Goal: Task Accomplishment & Management: Complete application form

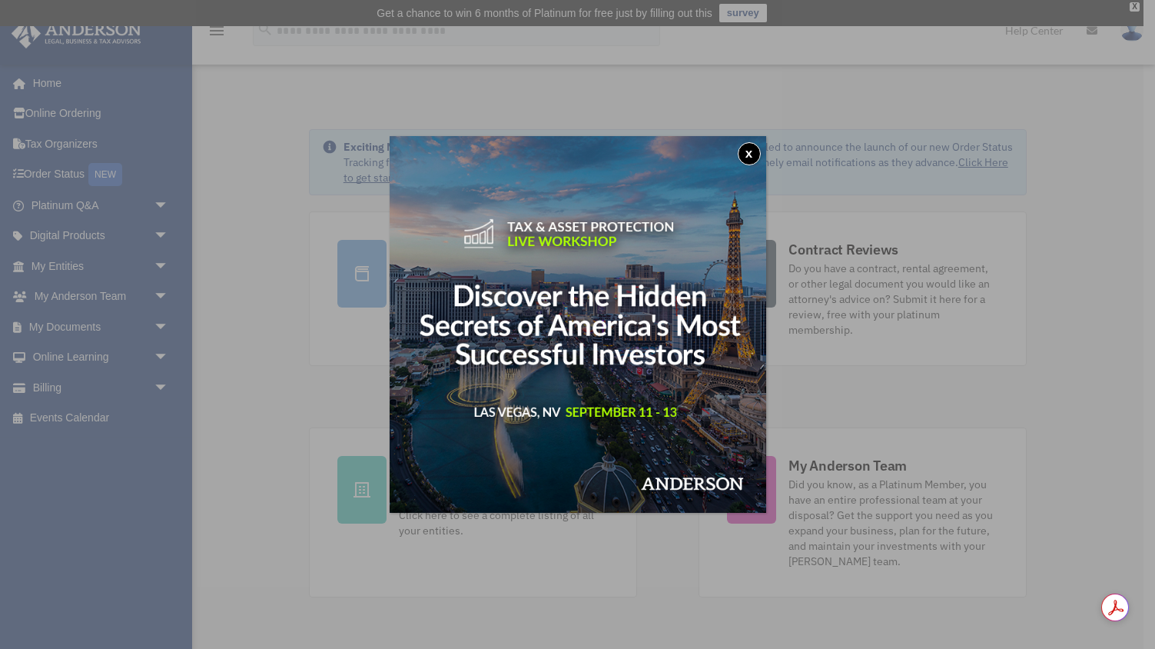
click at [744, 155] on button "x" at bounding box center [749, 153] width 23 height 23
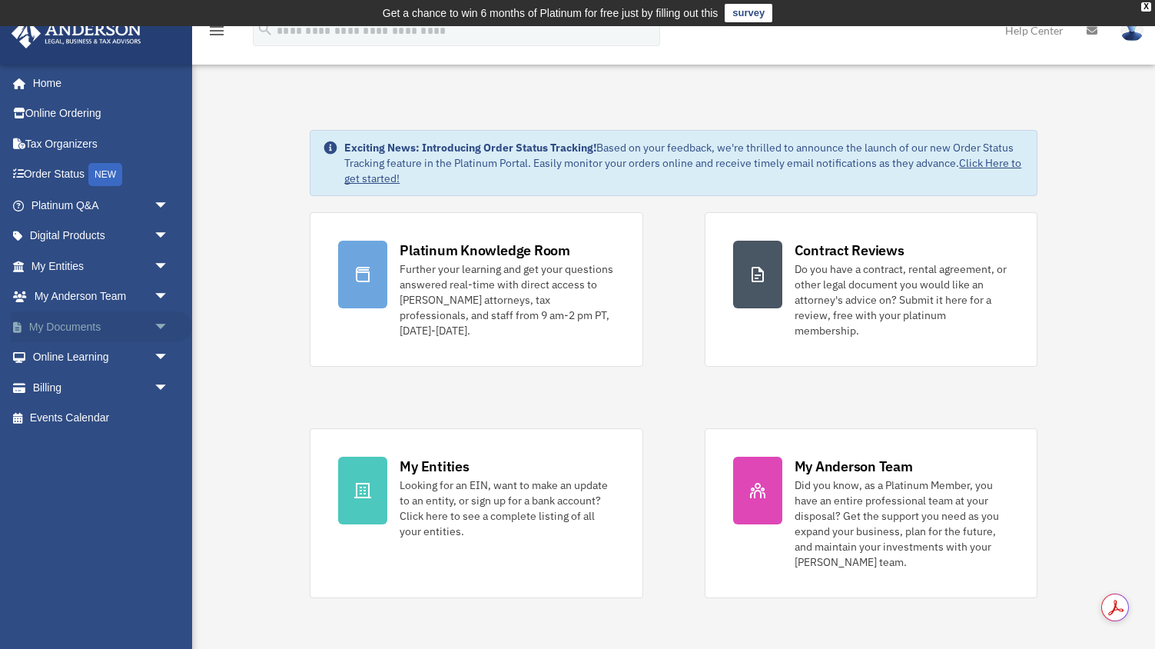
click at [90, 334] on link "My Documents arrow_drop_down" at bounding box center [101, 326] width 181 height 31
click at [163, 332] on span "arrow_drop_down" at bounding box center [169, 327] width 31 height 32
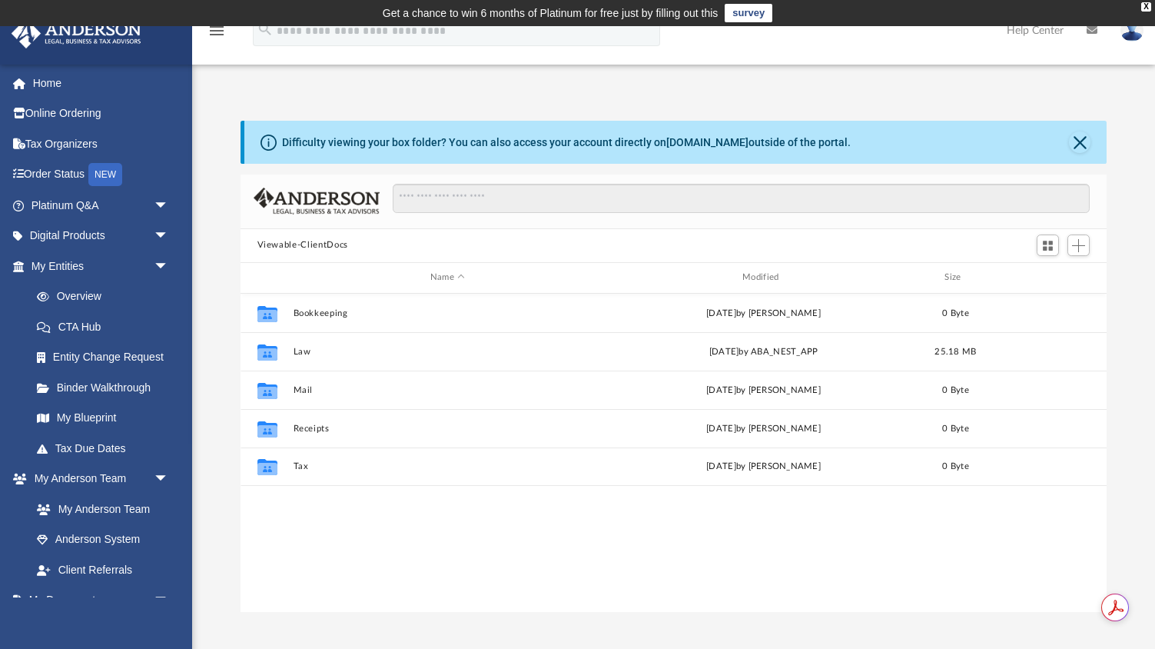
scroll to position [349, 867]
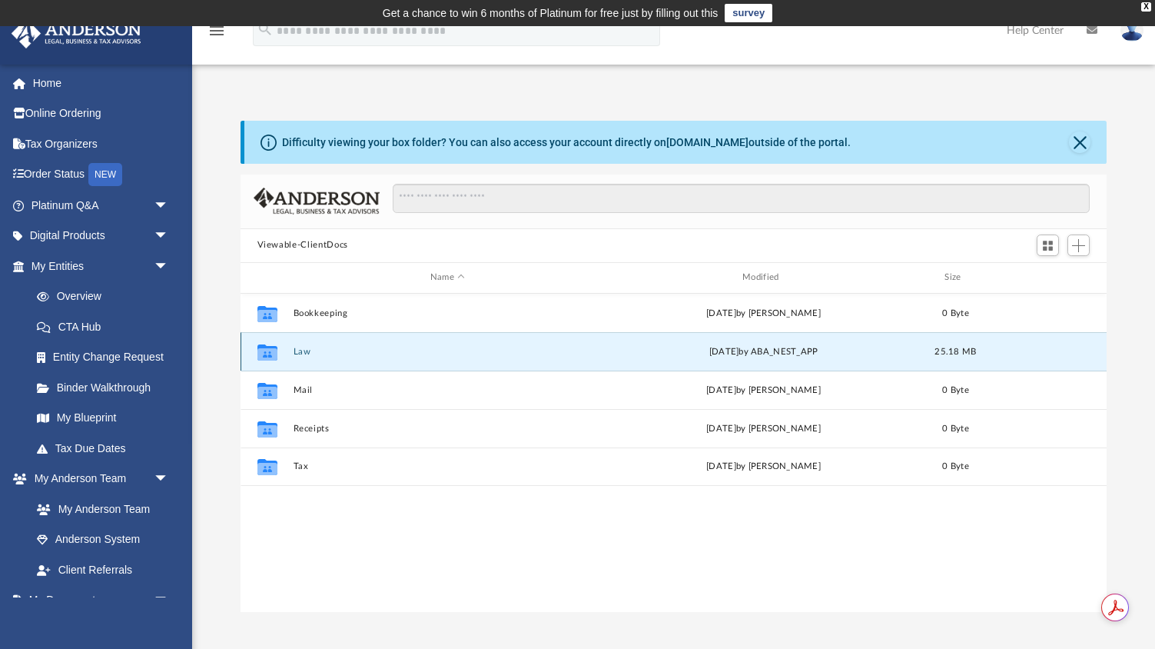
click at [317, 351] on button "Law" at bounding box center [447, 352] width 309 height 10
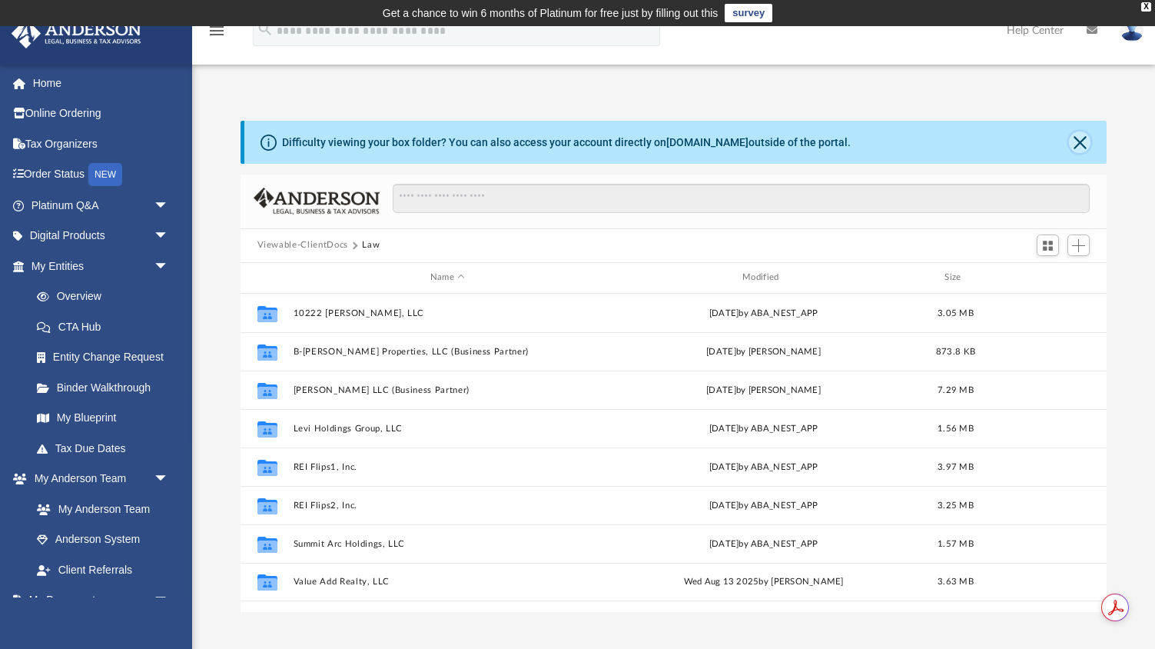
click at [1084, 138] on button "Close" at bounding box center [1080, 142] width 22 height 22
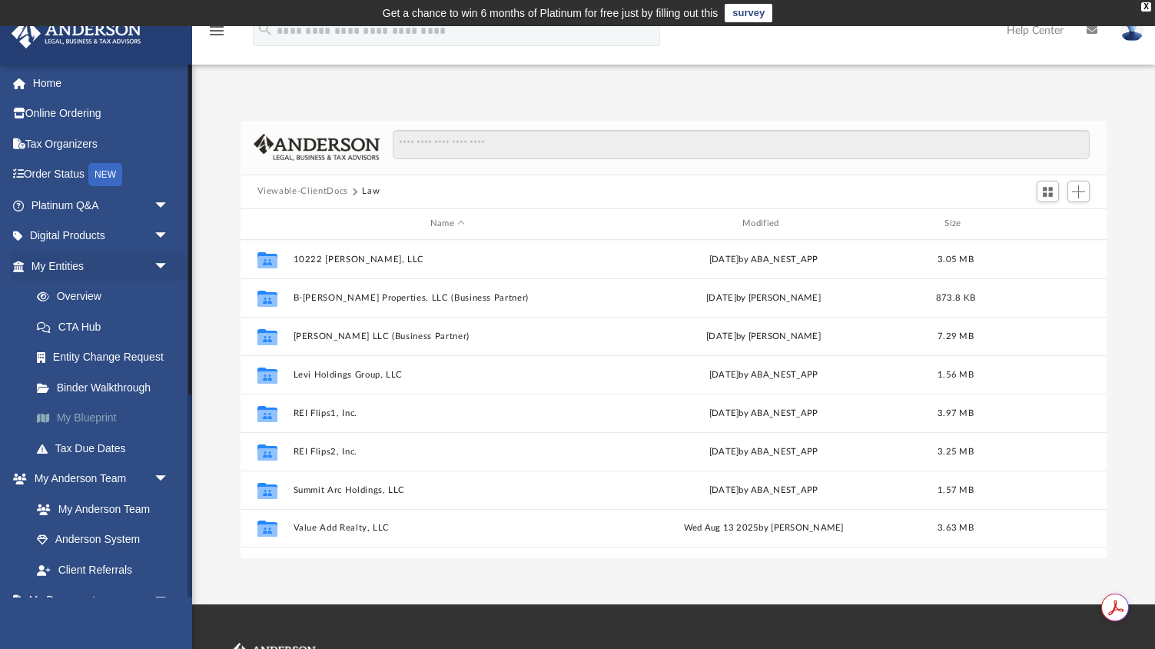
click at [77, 417] on link "My Blueprint" at bounding box center [107, 418] width 171 height 31
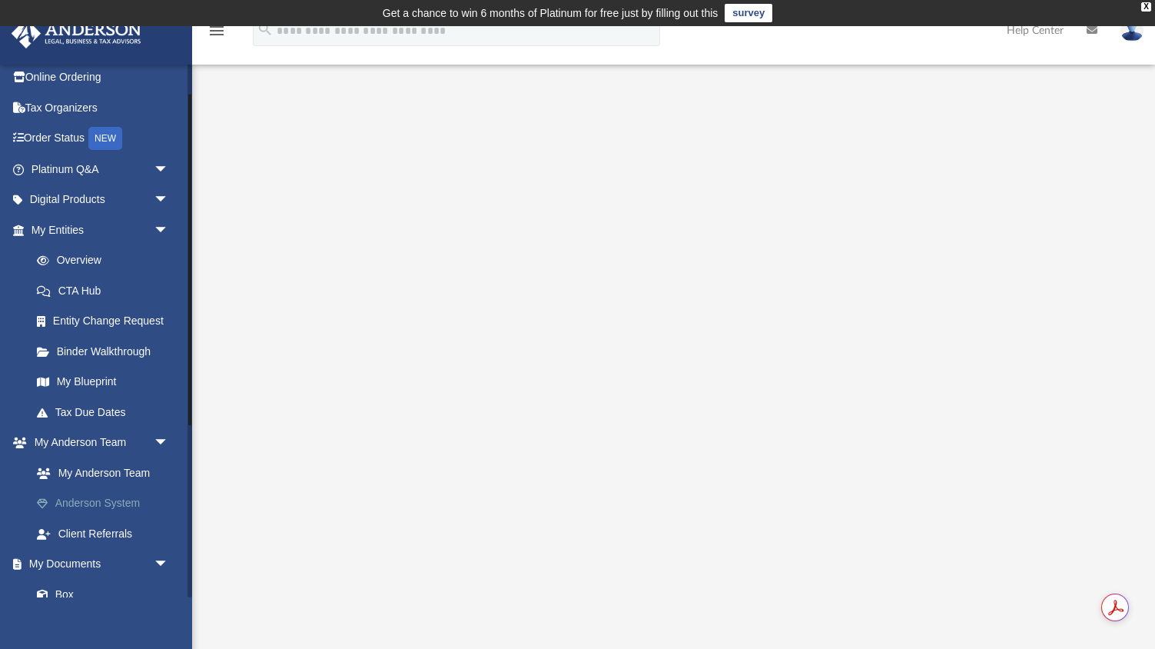
scroll to position [51, 0]
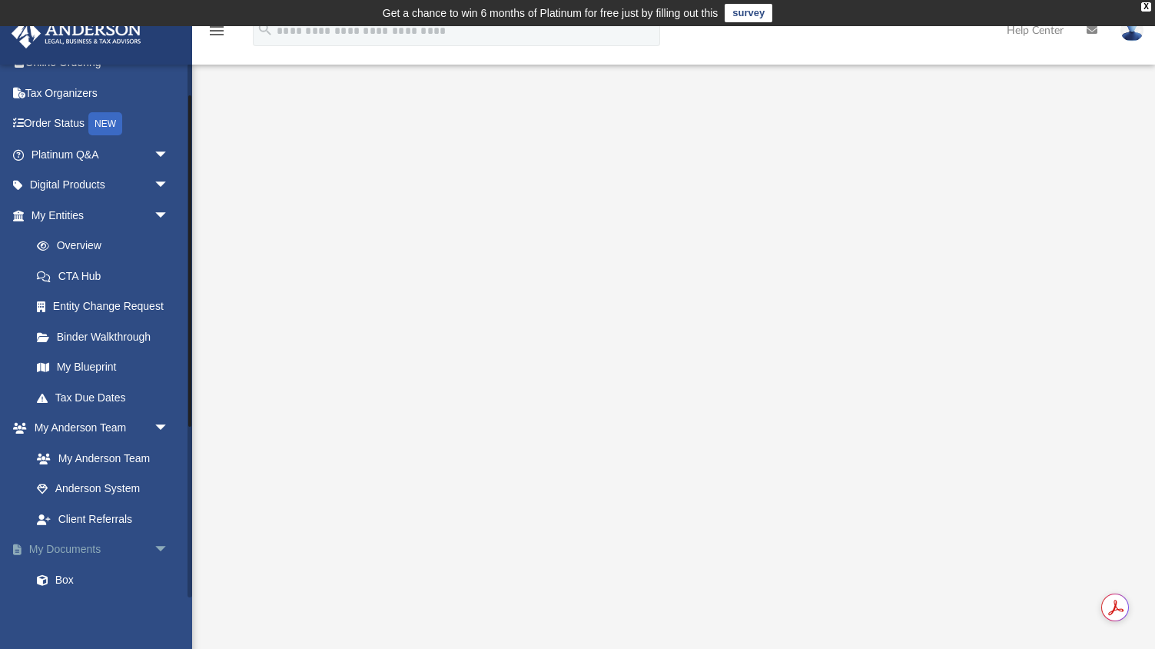
click at [158, 548] on span "arrow_drop_down" at bounding box center [169, 550] width 31 height 32
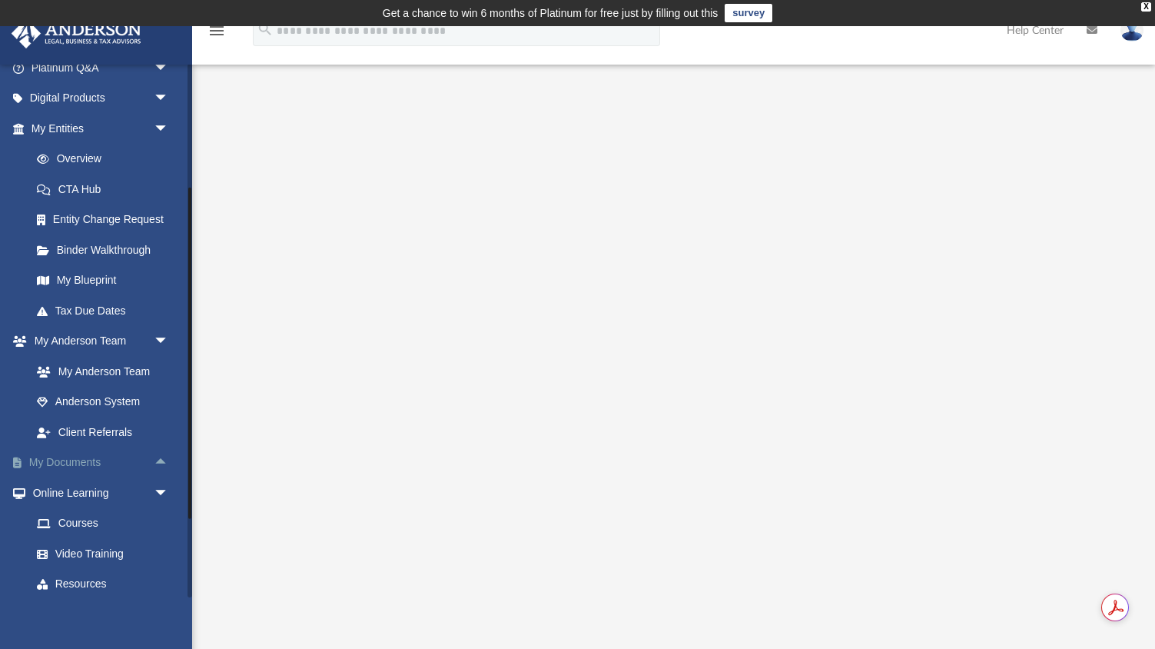
scroll to position [169, 0]
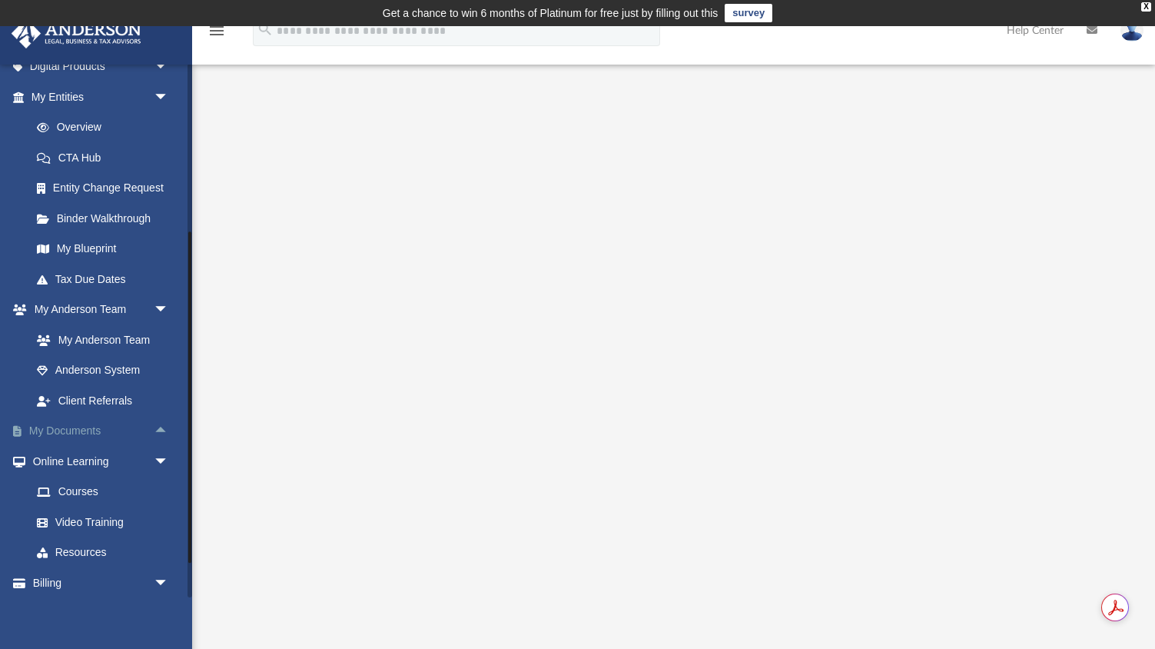
click at [157, 423] on span "arrow_drop_up" at bounding box center [169, 432] width 31 height 32
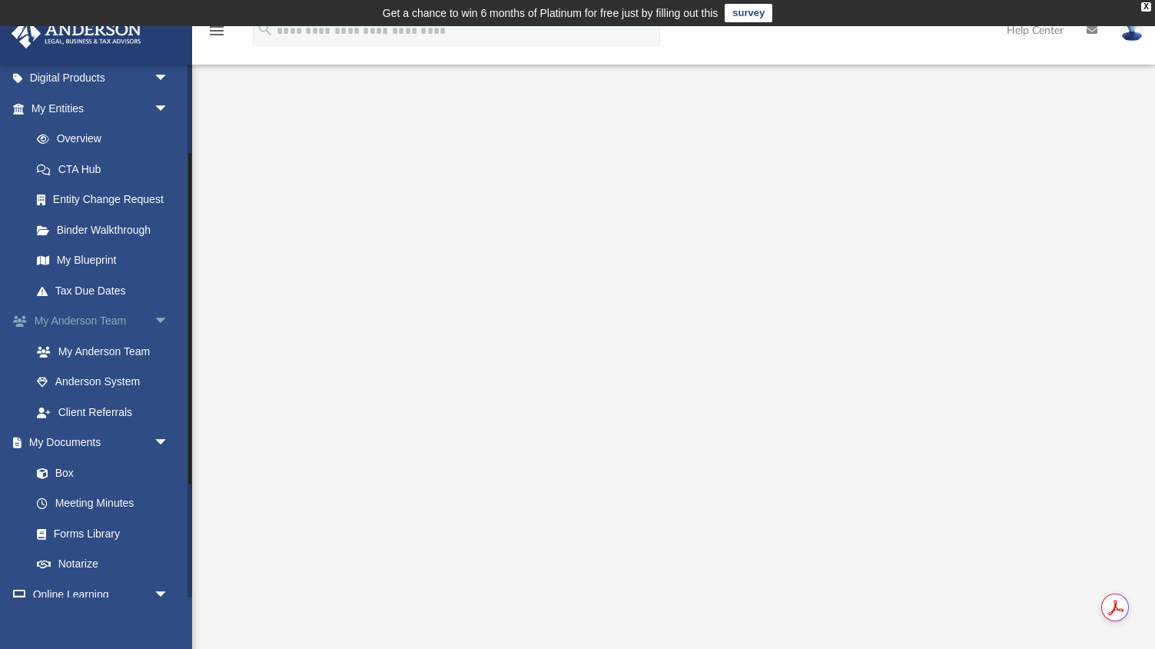
scroll to position [118, 0]
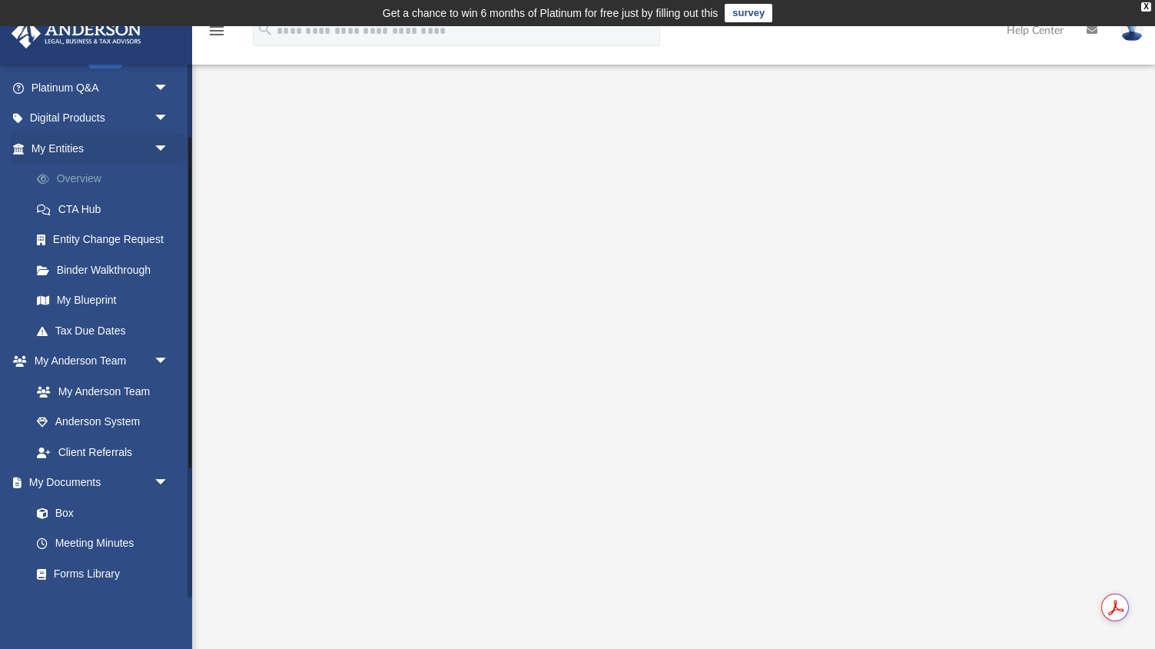
click at [88, 181] on link "Overview" at bounding box center [107, 179] width 171 height 31
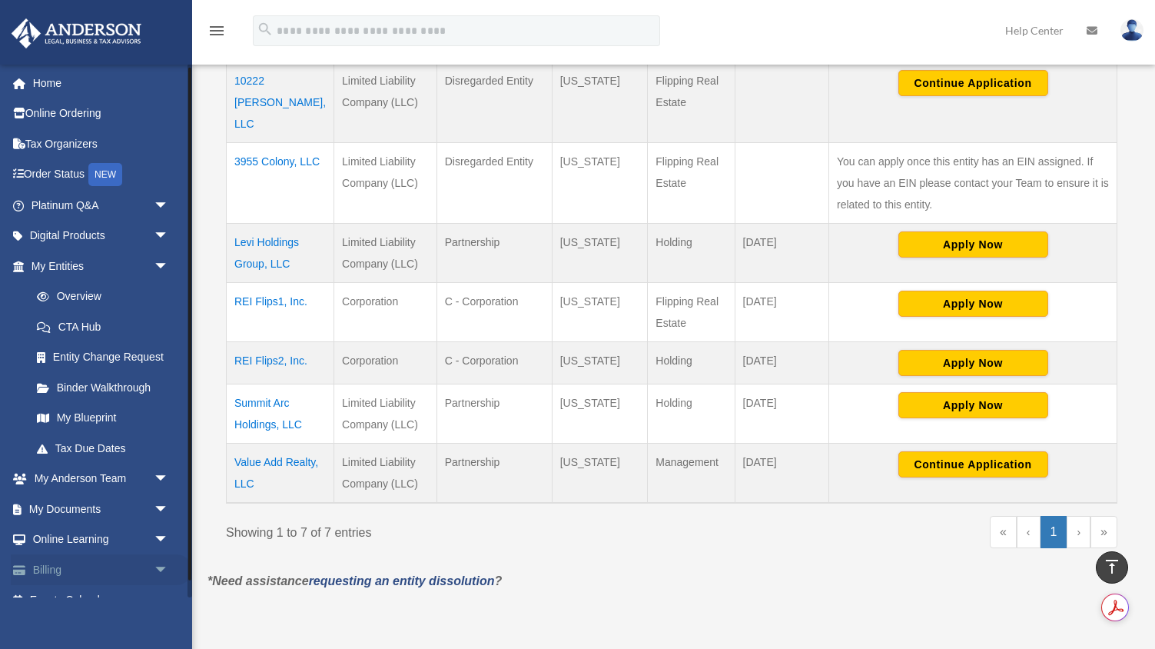
scroll to position [22, 0]
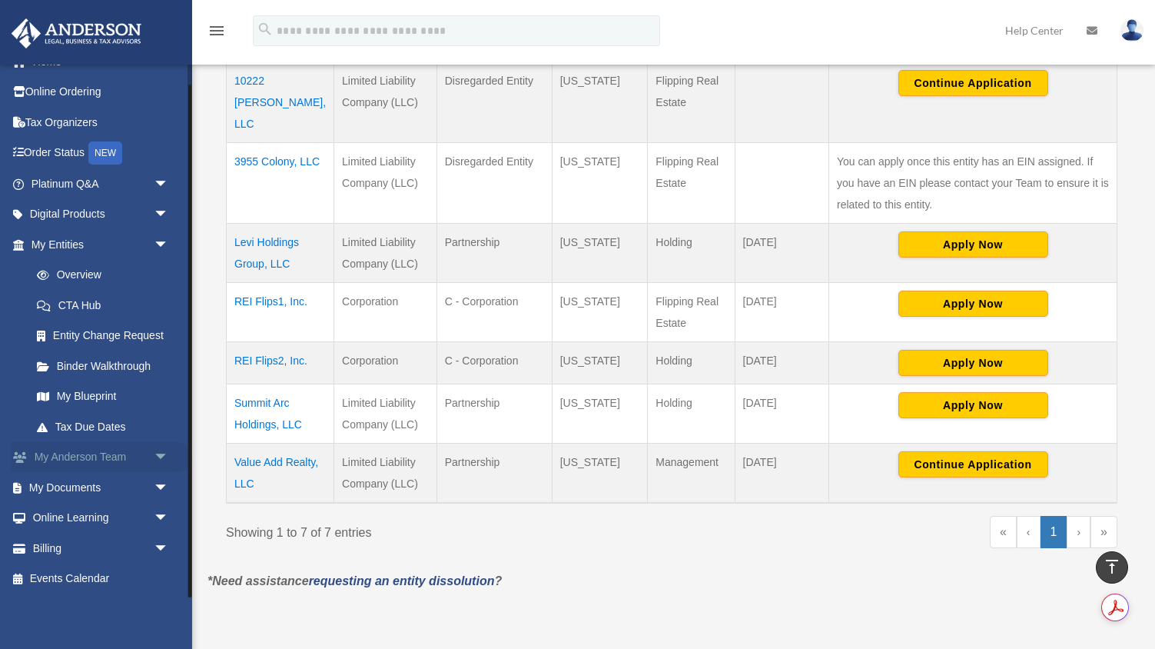
click at [165, 462] on span "arrow_drop_down" at bounding box center [169, 458] width 31 height 32
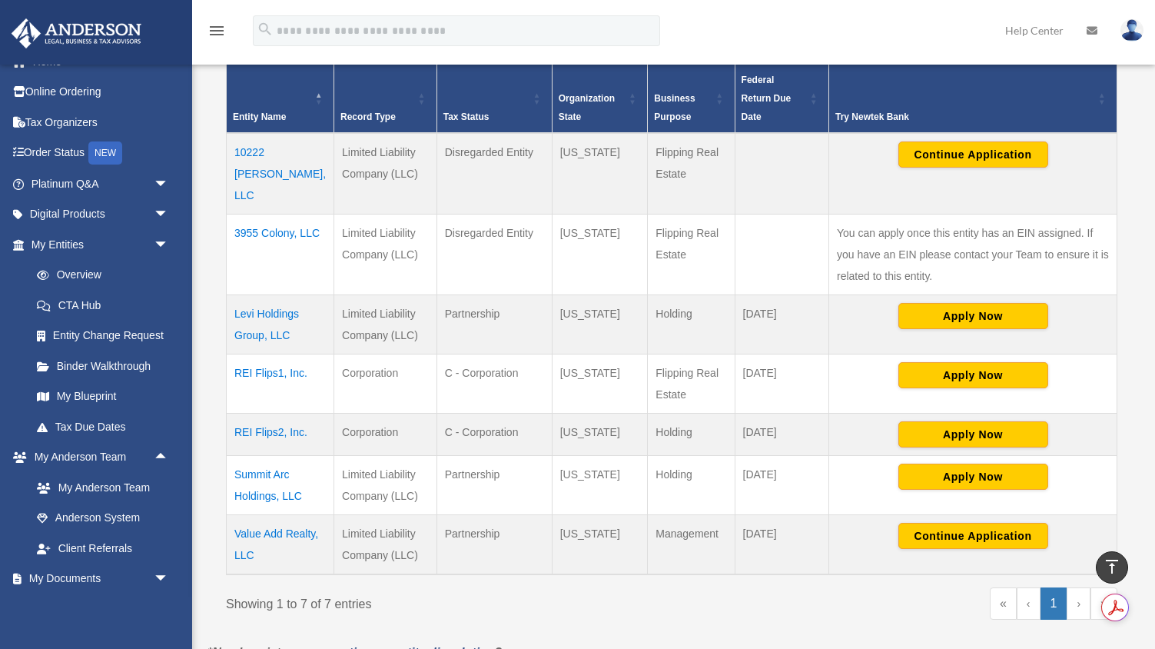
scroll to position [343, 0]
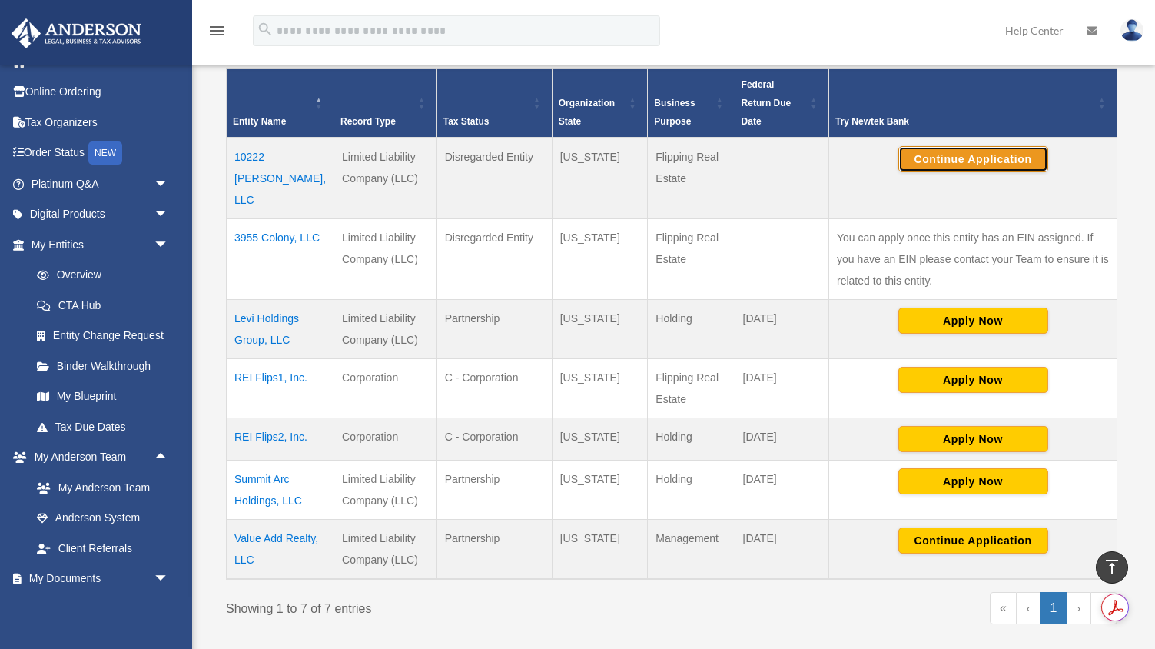
click at [958, 150] on button "Continue Application" at bounding box center [974, 159] width 150 height 26
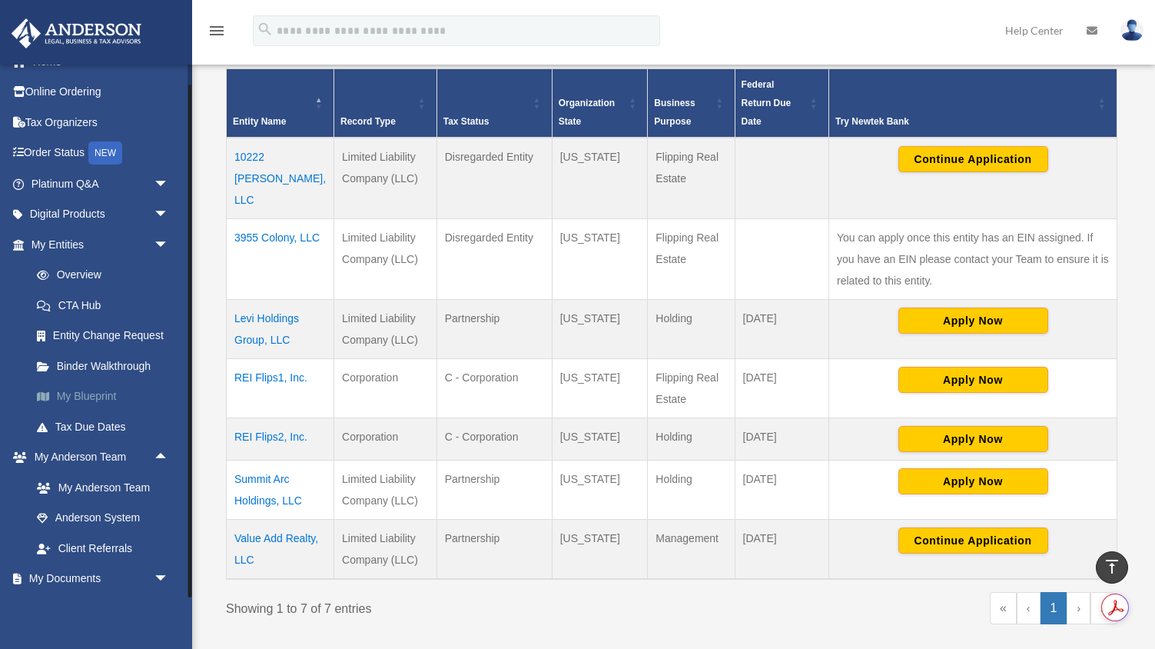
click at [98, 407] on link "My Blueprint" at bounding box center [107, 396] width 171 height 31
